Goal: Find specific page/section

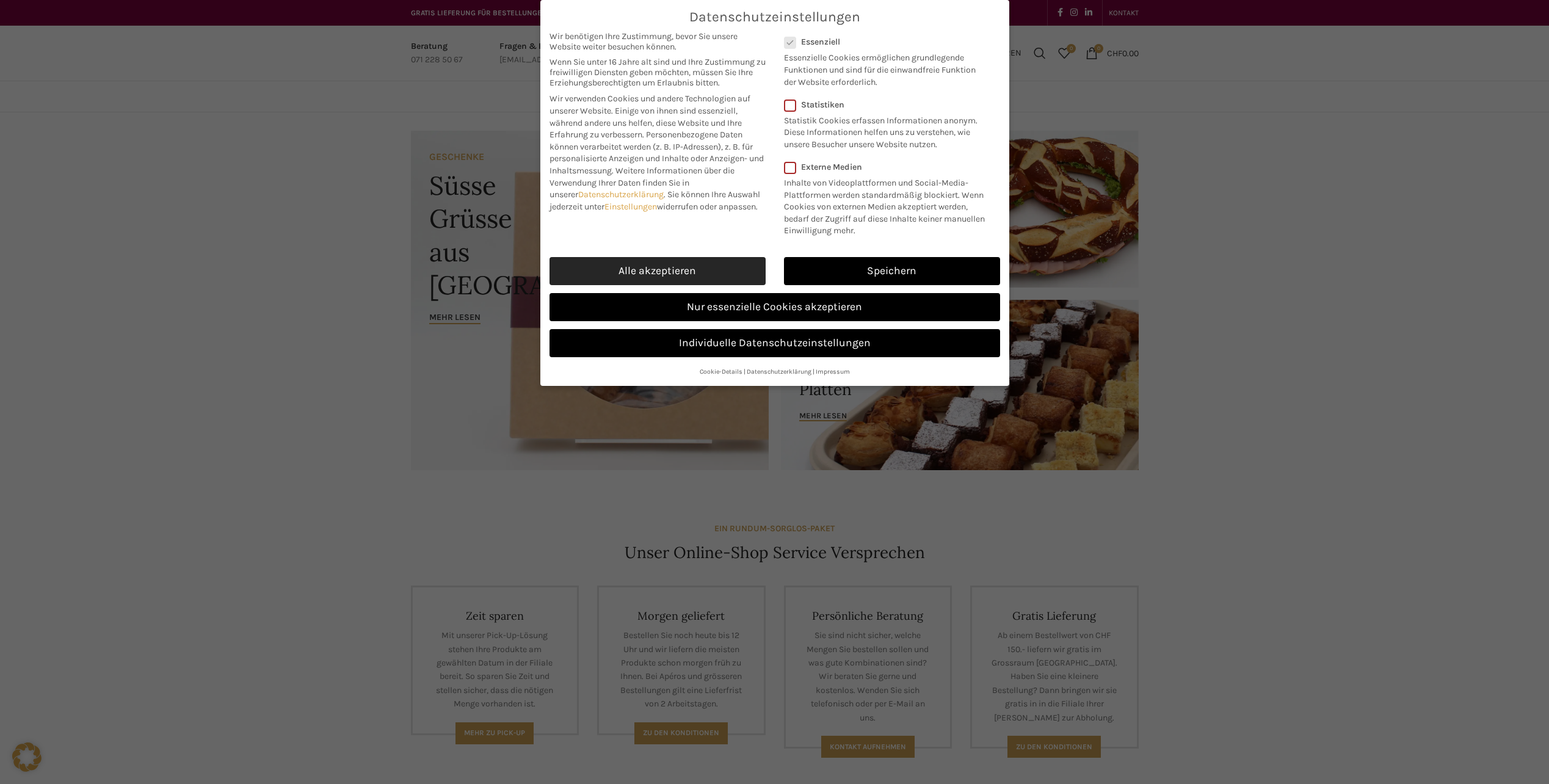
click at [668, 265] on link "Alle akzeptieren" at bounding box center [657, 270] width 216 height 28
checkbox input "true"
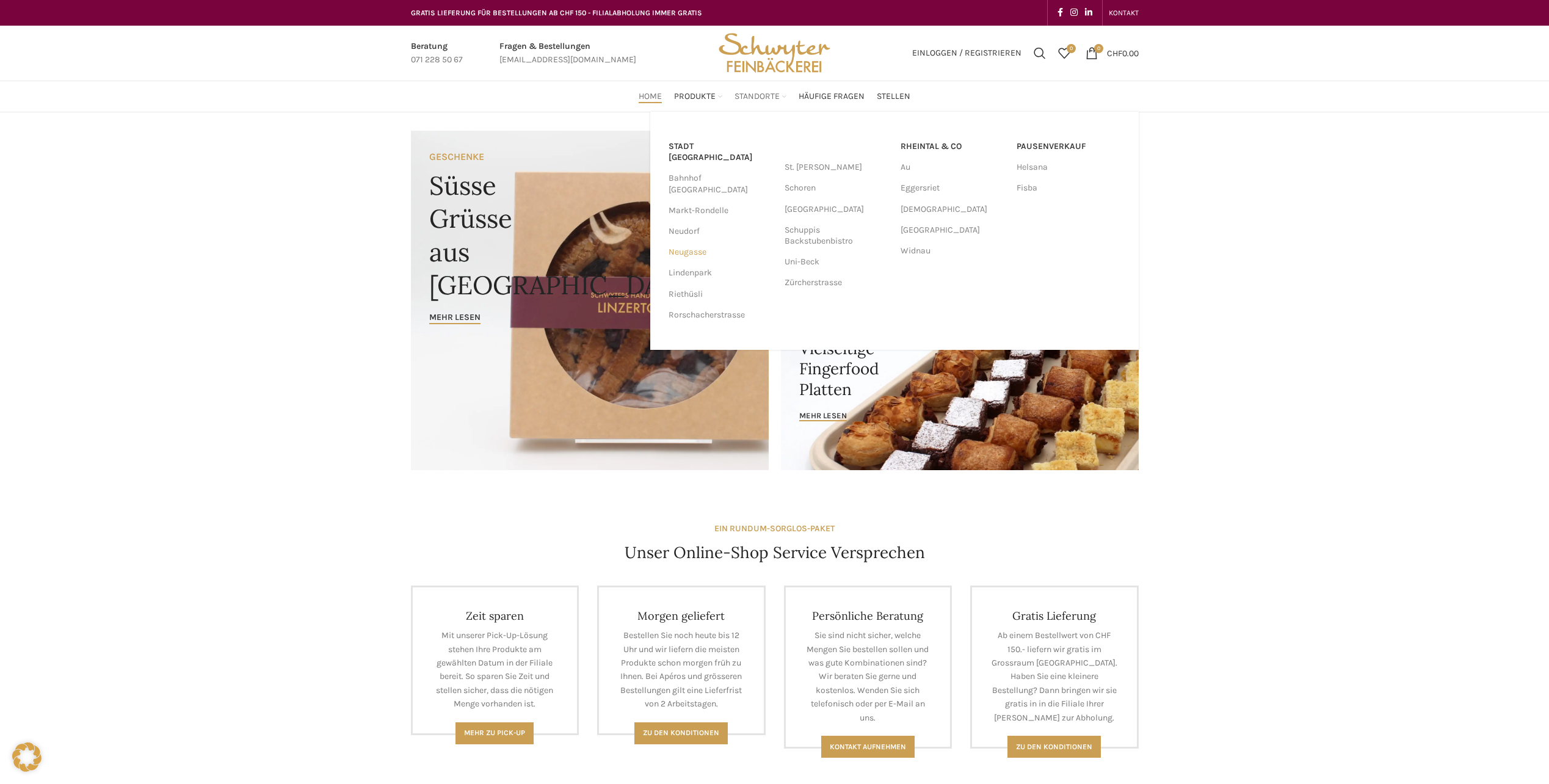
click at [704, 242] on link "Neugasse" at bounding box center [720, 252] width 104 height 21
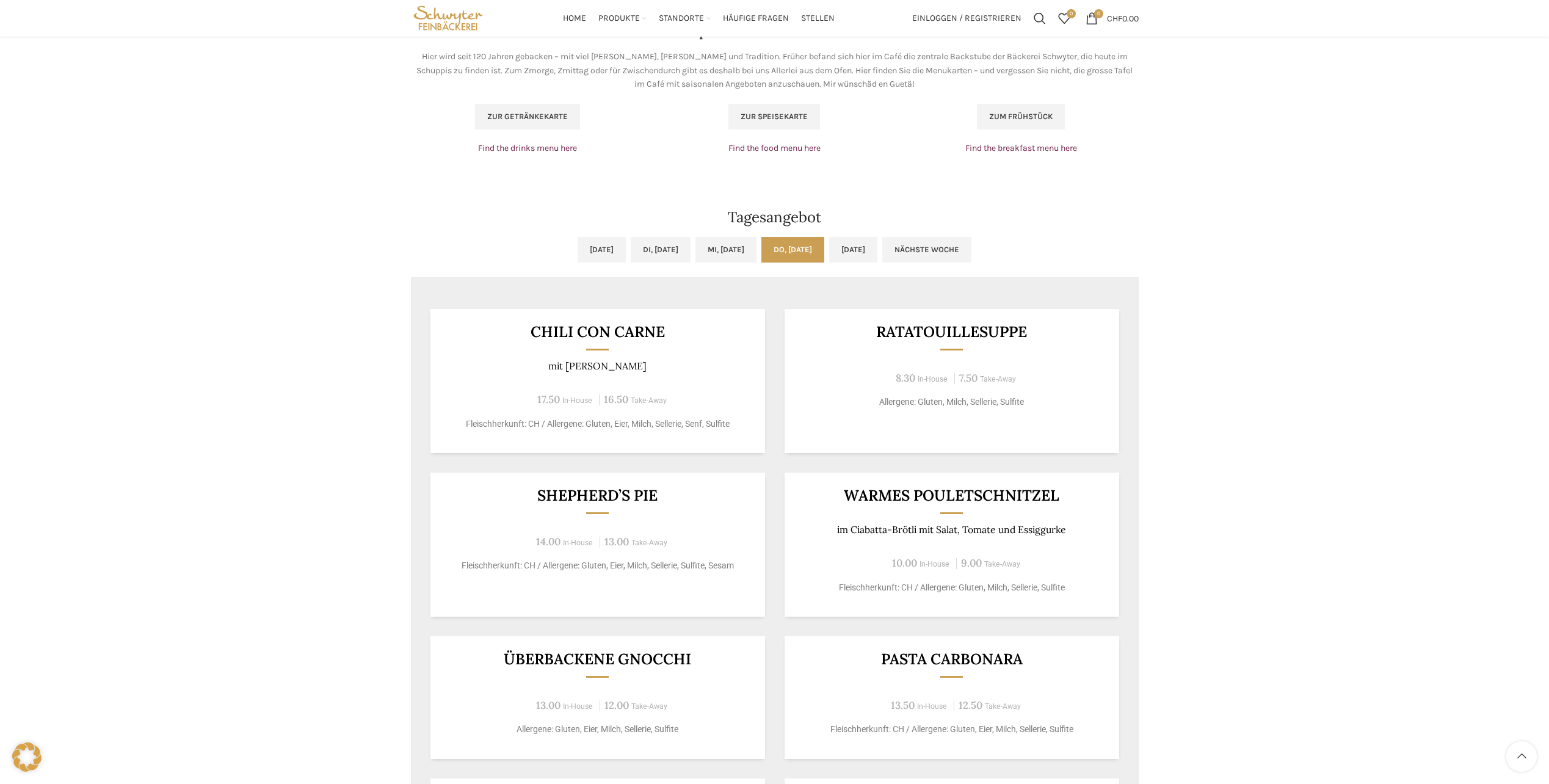
scroll to position [733, 0]
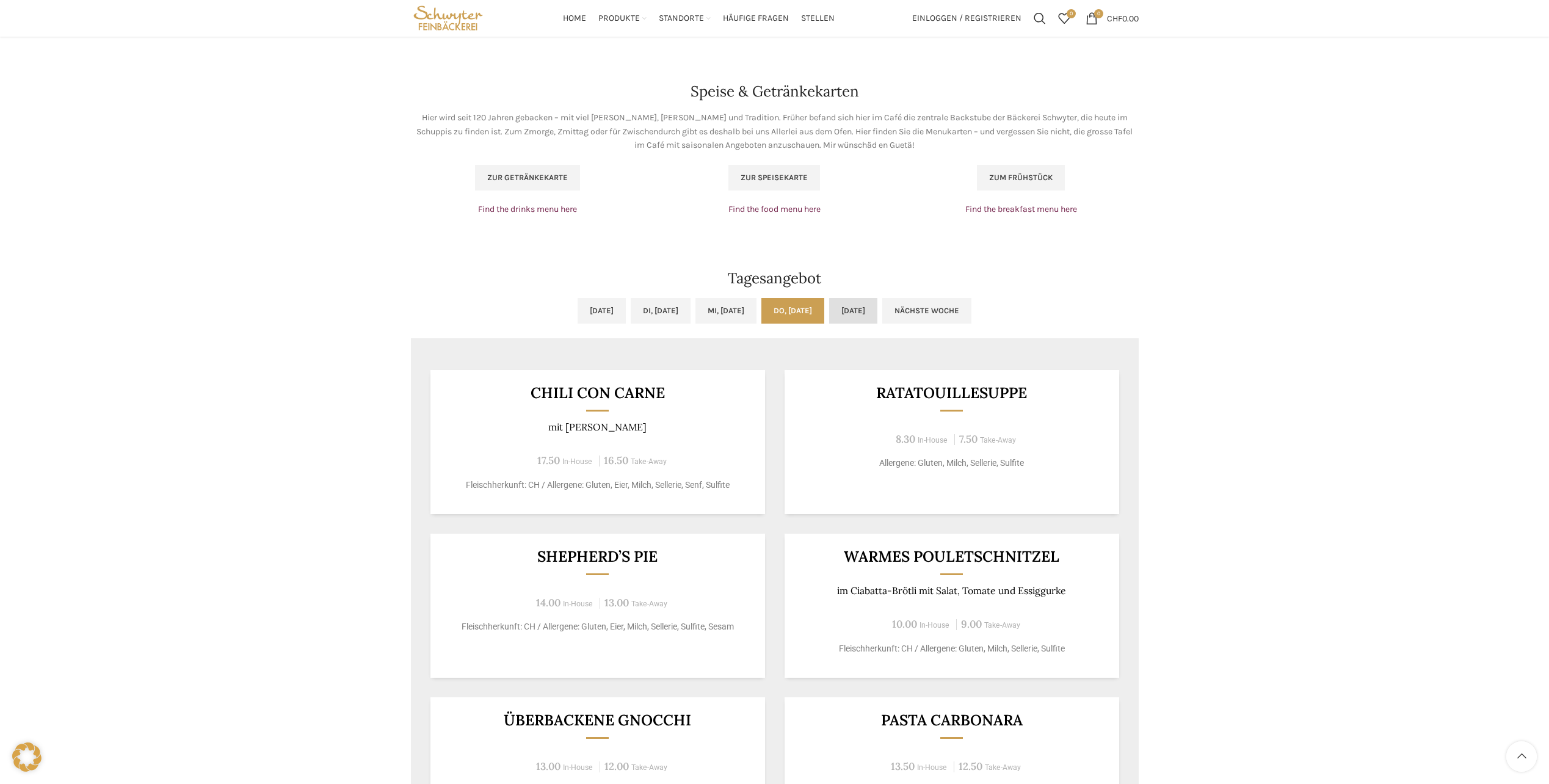
click at [877, 311] on link "[DATE]" at bounding box center [853, 311] width 48 height 26
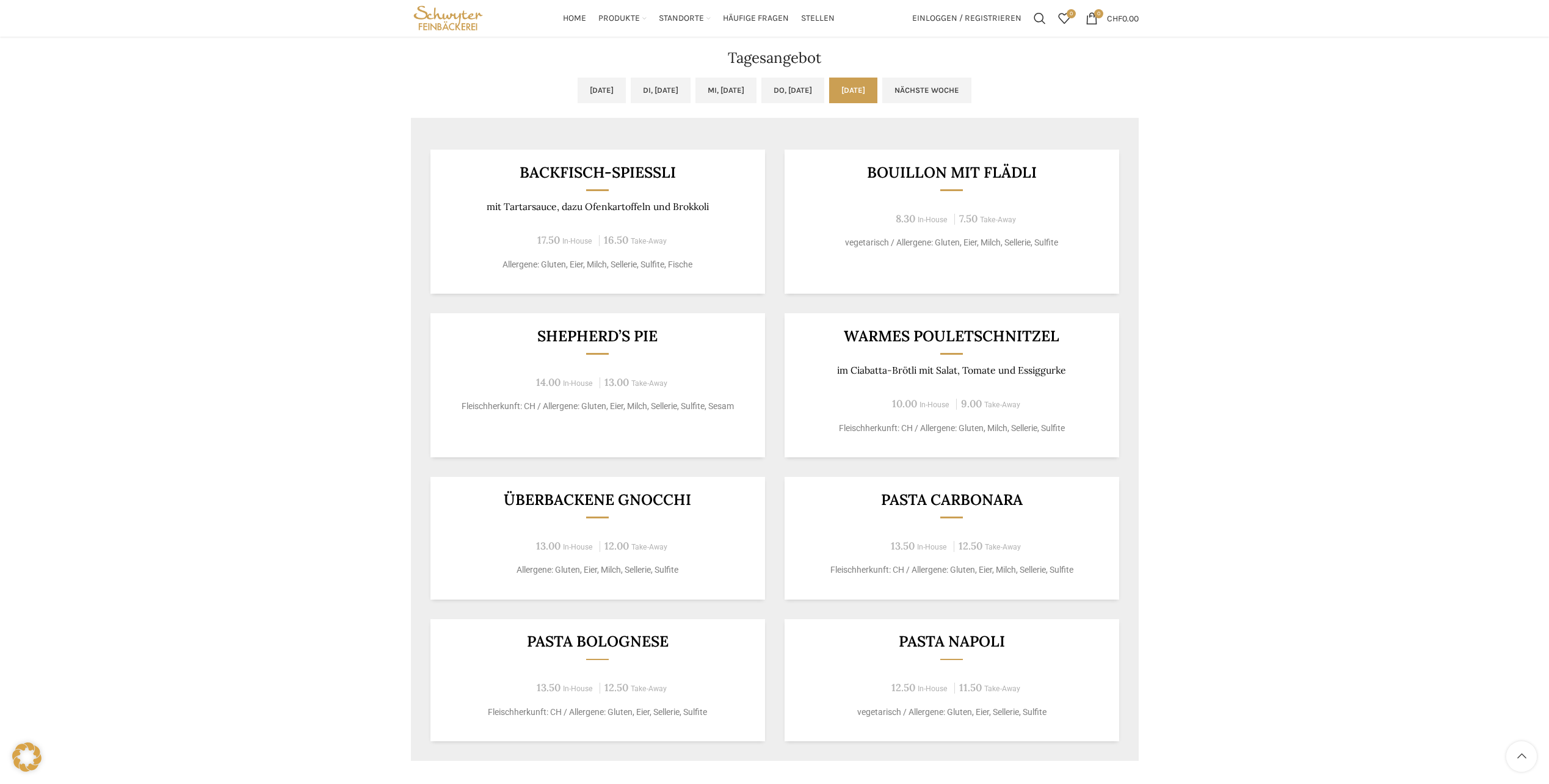
scroll to position [794, 0]
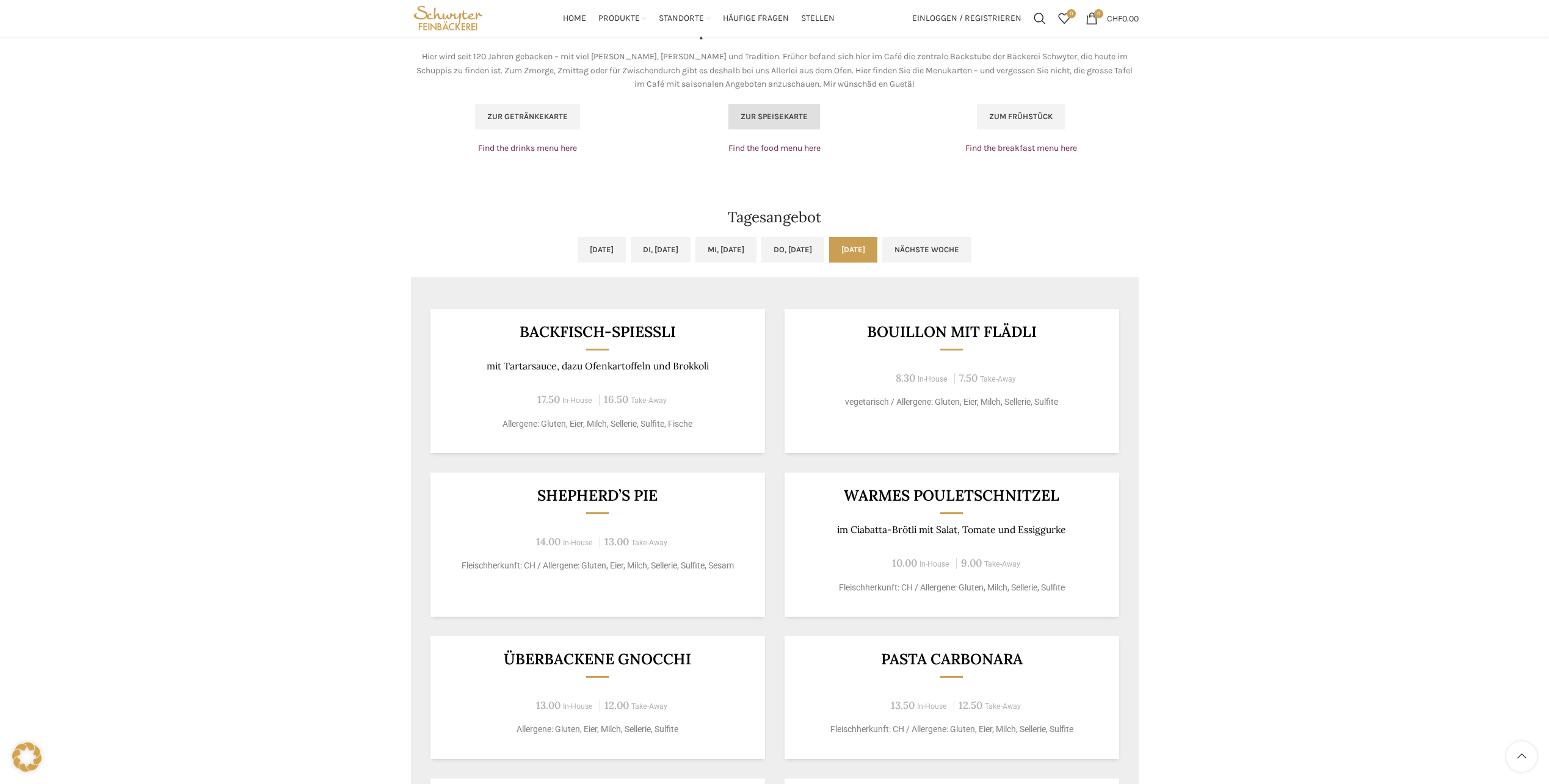
click at [741, 108] on link "Zur Speisekarte" at bounding box center [774, 116] width 91 height 26
